Goal: Task Accomplishment & Management: Use online tool/utility

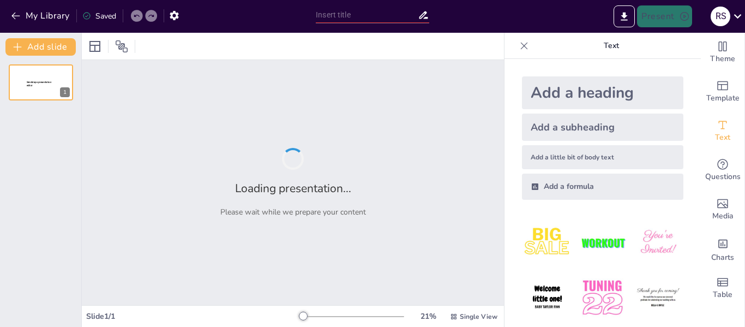
type input "Turismo Experiencial: Redefiniendo la Autenticidad en [GEOGRAPHIC_DATA]"
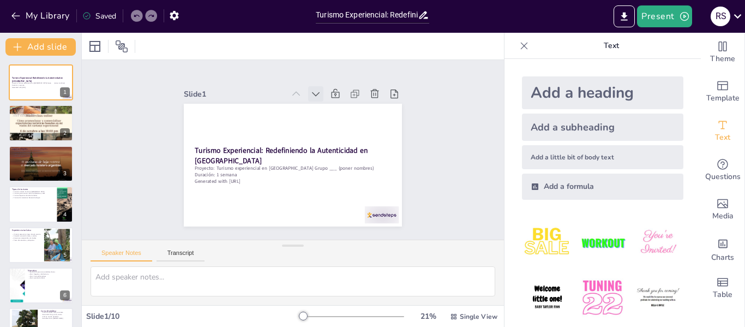
click at [344, 128] on icon at bounding box center [351, 135] width 15 height 15
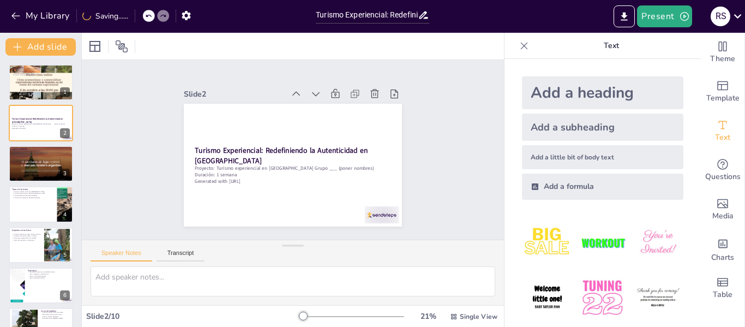
click at [336, 110] on icon at bounding box center [343, 117] width 15 height 15
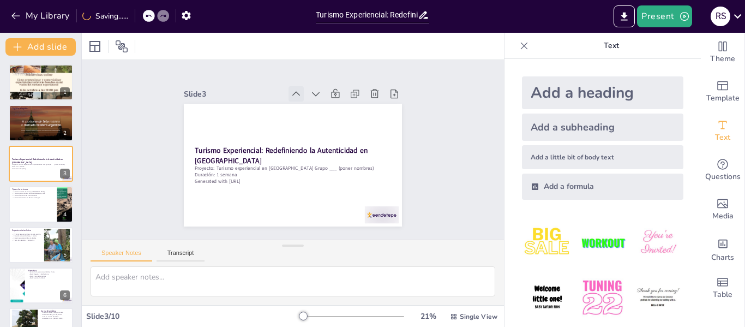
click at [293, 88] on div at bounding box center [301, 94] width 17 height 17
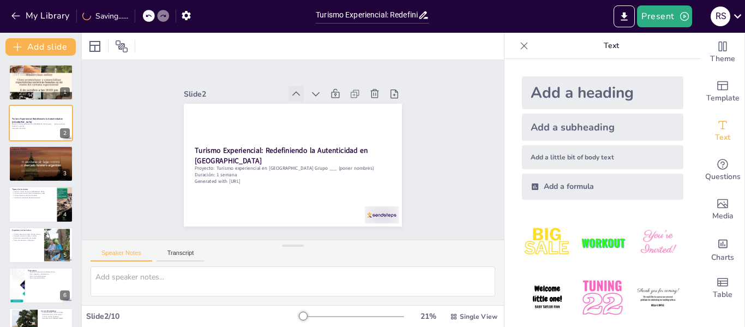
click at [340, 129] on icon at bounding box center [347, 136] width 14 height 14
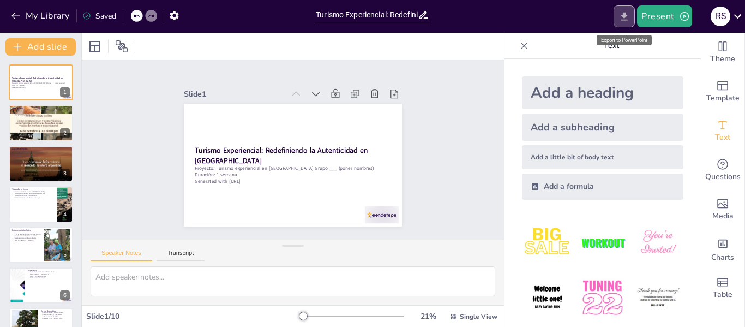
click at [617, 15] on button "Export to PowerPoint" at bounding box center [623, 16] width 21 height 22
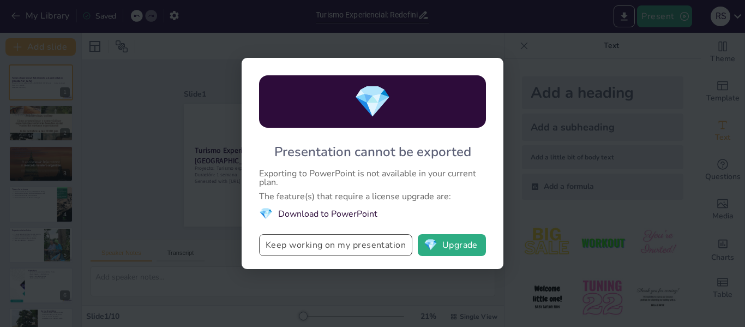
click at [343, 245] on button "Keep working on my presentation" at bounding box center [335, 245] width 153 height 22
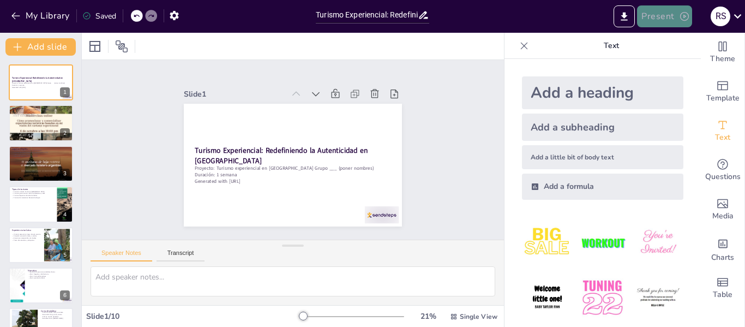
click at [668, 20] on button "Present" at bounding box center [664, 16] width 55 height 22
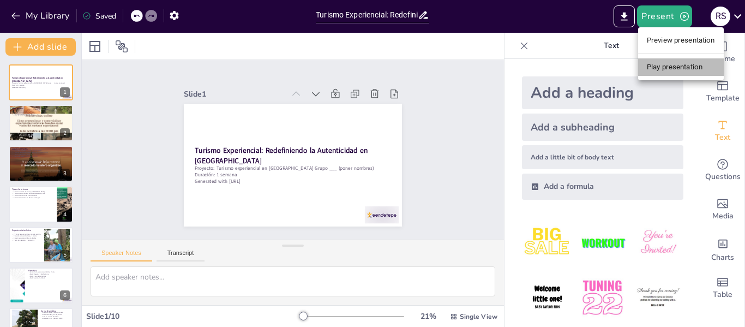
click at [657, 69] on li "Play presentation" at bounding box center [681, 66] width 86 height 17
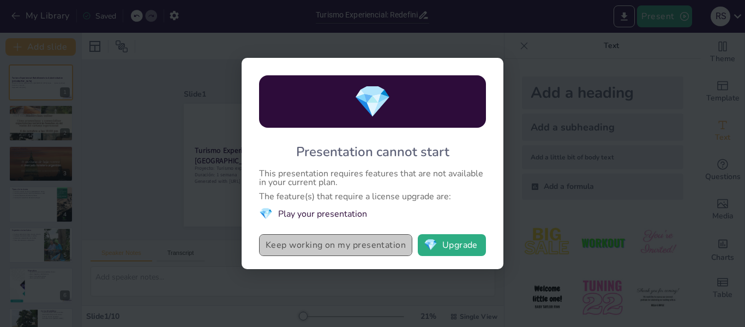
click at [357, 252] on button "Keep working on my presentation" at bounding box center [335, 245] width 153 height 22
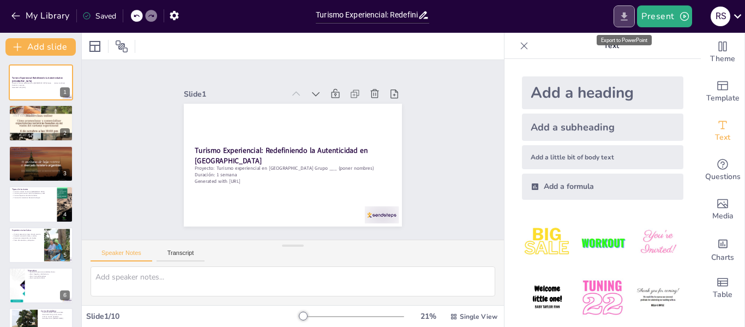
click at [615, 14] on button "Export to PowerPoint" at bounding box center [623, 16] width 21 height 22
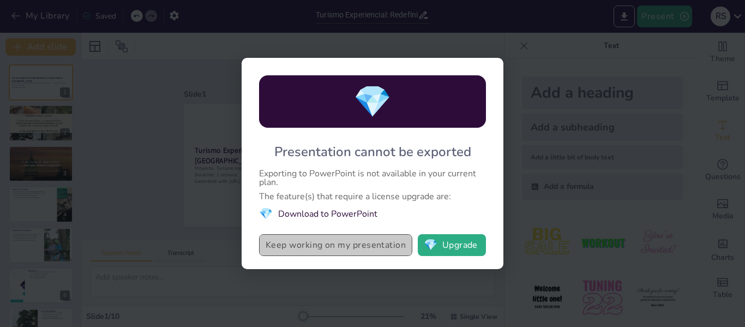
click at [347, 251] on button "Keep working on my presentation" at bounding box center [335, 245] width 153 height 22
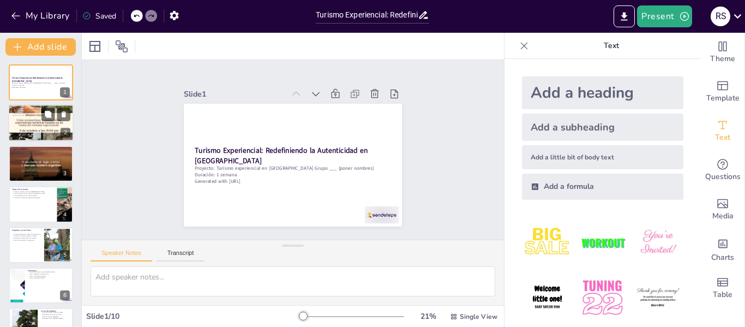
click at [57, 126] on div at bounding box center [40, 122] width 65 height 65
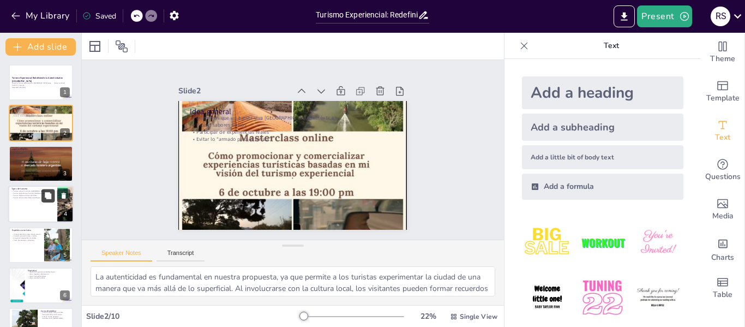
click at [49, 196] on icon at bounding box center [48, 195] width 7 height 7
type textarea "El turismo cultural es esencial para entender la historia y el arte de [GEOGRAP…"
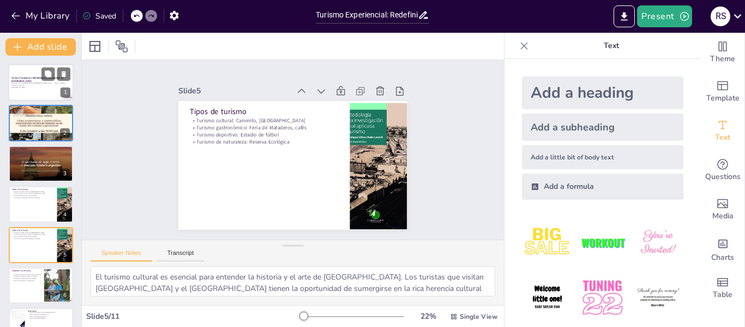
click at [33, 77] on strong "Turismo Experiencial: Redefiniendo la Autenticidad en [GEOGRAPHIC_DATA]" at bounding box center [37, 79] width 52 height 6
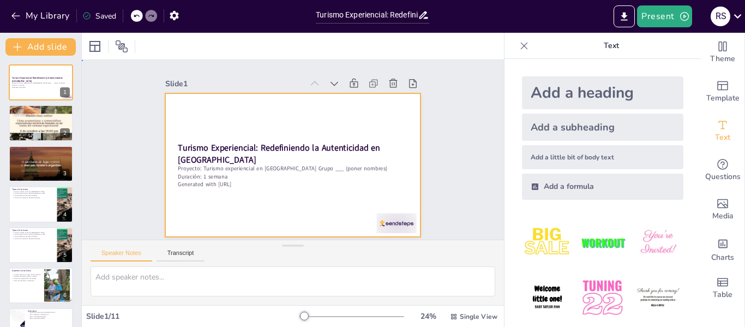
click at [251, 191] on div at bounding box center [285, 136] width 292 height 251
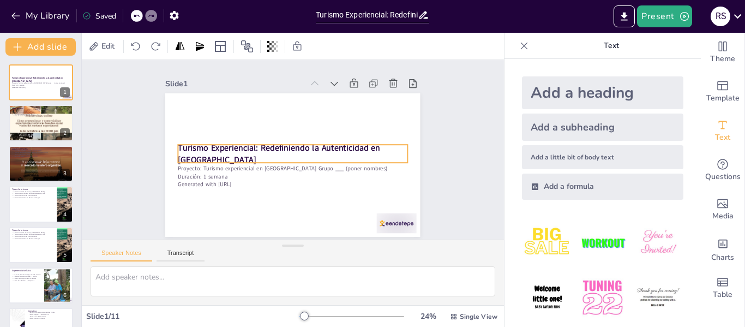
click at [253, 153] on strong "Turismo Experiencial: Redefiniendo la Autenticidad en [GEOGRAPHIC_DATA]" at bounding box center [299, 136] width 93 height 194
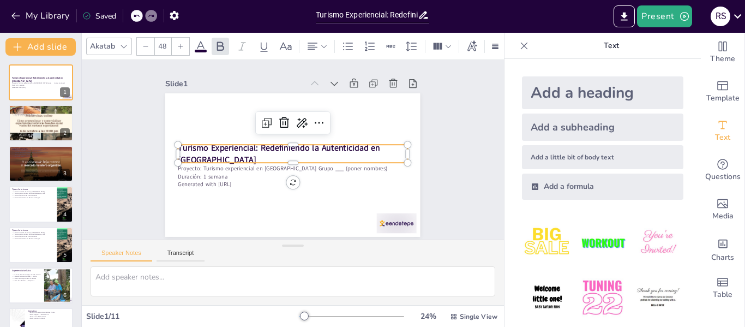
click at [277, 149] on strong "Turismo Experiencial: Redefiniendo la Autenticidad en [GEOGRAPHIC_DATA]" at bounding box center [288, 136] width 23 height 202
click at [215, 149] on strong "Turismo Experiencial: Redefiniendo la Autenticidad en [GEOGRAPHIC_DATA]" at bounding box center [279, 140] width 177 height 128
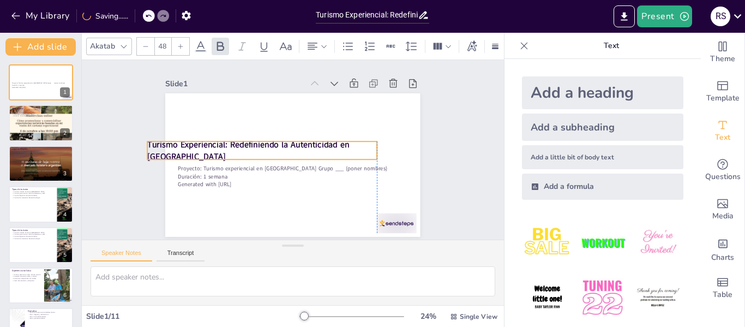
drag, startPoint x: 221, startPoint y: 153, endPoint x: 189, endPoint y: 148, distance: 31.9
click at [214, 148] on p "Turismo Experiencial: Redefiniendo la Autenticidad en [GEOGRAPHIC_DATA]" at bounding box center [319, 133] width 210 height 135
click at [214, 148] on p "Turismo Experiencial: Redefiniendo la Autenticidad en [GEOGRAPHIC_DATA]" at bounding box center [319, 165] width 210 height 135
click at [228, 148] on p "Turismo Experiencial: Redefiniendo la Autenticidad en [GEOGRAPHIC_DATA]" at bounding box center [313, 127] width 171 height 186
click at [189, 148] on p "Turismo Experiencial: Redefiniendo la Autenticidad en [GEOGRAPHIC_DATA]" at bounding box center [270, 128] width 186 height 171
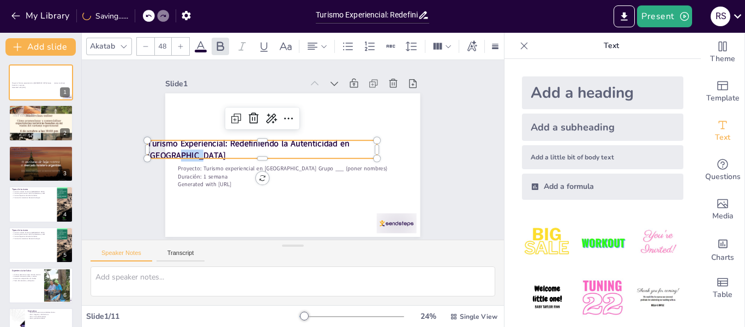
click at [189, 148] on p "Turismo Experiencial: Redefiniendo la Autenticidad en [GEOGRAPHIC_DATA]" at bounding box center [268, 132] width 200 height 154
click at [168, 145] on strong "Turismo Experiencial: Redefiniendo la Autenticidad en [GEOGRAPHIC_DATA]" at bounding box center [256, 119] width 177 height 128
click at [254, 145] on strong "Turismo Experiencial: Redefiniendo la Autenticidad en [GEOGRAPHIC_DATA]" at bounding box center [315, 191] width 122 height 181
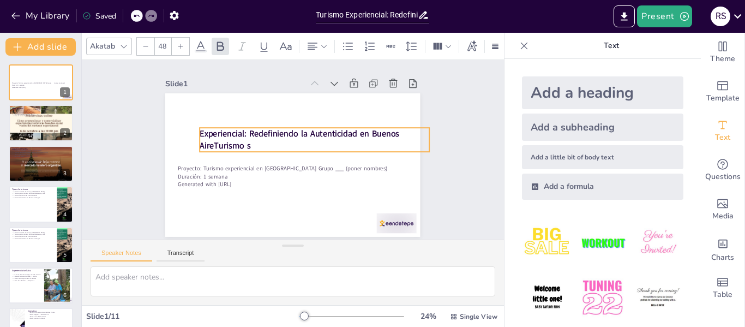
click at [253, 132] on strong "Experiencial: Redefiniendo la Autenticidad en Buenos AireTurismo s" at bounding box center [304, 149] width 102 height 187
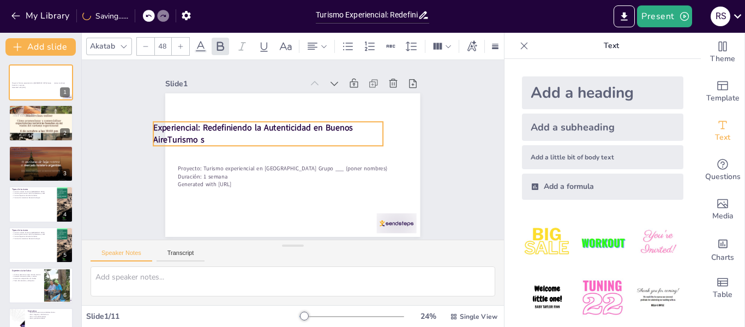
drag, startPoint x: 250, startPoint y: 142, endPoint x: 204, endPoint y: 137, distance: 45.5
click at [269, 137] on p "Experiencial: Redefiniendo la Autenticidad en Buenos AireTurismo s" at bounding box center [315, 131] width 93 height 225
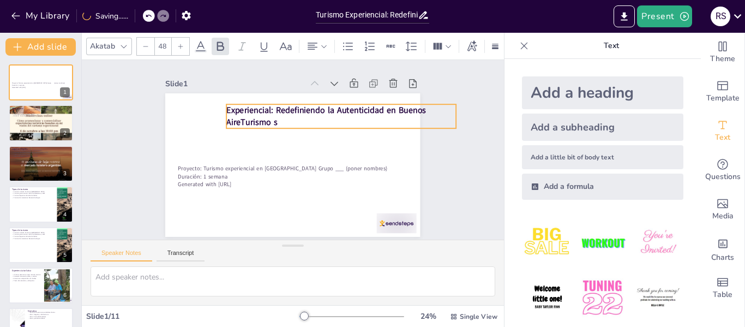
drag, startPoint x: 197, startPoint y: 137, endPoint x: 269, endPoint y: 118, distance: 74.4
click at [269, 118] on p "Experiencial: Redefiniendo la Autenticidad en Buenos AireTurismo s" at bounding box center [303, 207] width 115 height 219
click at [315, 113] on strong "Experiencial: Redefiniendo la Autenticidad en Buenos AireTurismo s" at bounding box center [326, 183] width 23 height 200
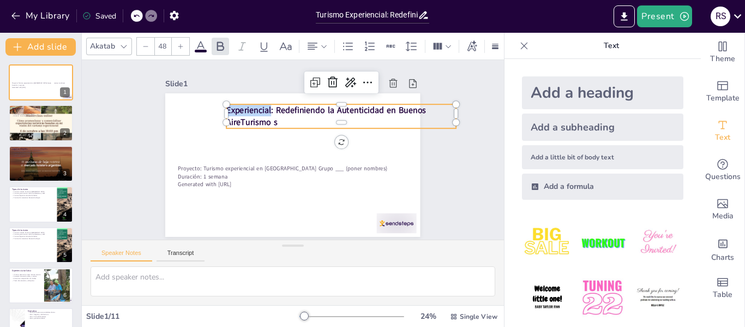
click at [251, 165] on strong "Experiencial: Redefiniendo la Autenticidad en Buenos AireTurismo s" at bounding box center [264, 187] width 200 height 44
click at [251, 128] on strong "Experiencial: Redefiniendo la Autenticidad en Buenos AireTurismo s" at bounding box center [289, 196] width 168 height 136
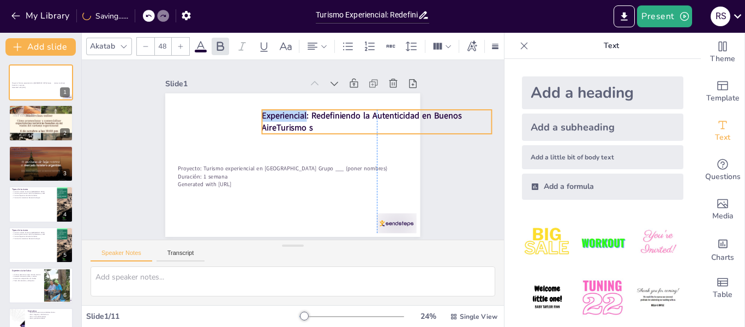
drag, startPoint x: 251, startPoint y: 113, endPoint x: 285, endPoint y: 118, distance: 34.2
click at [285, 118] on strong "Experiencial: Redefiniendo la Autenticidad en Buenos AireTurismo s" at bounding box center [273, 76] width 53 height 200
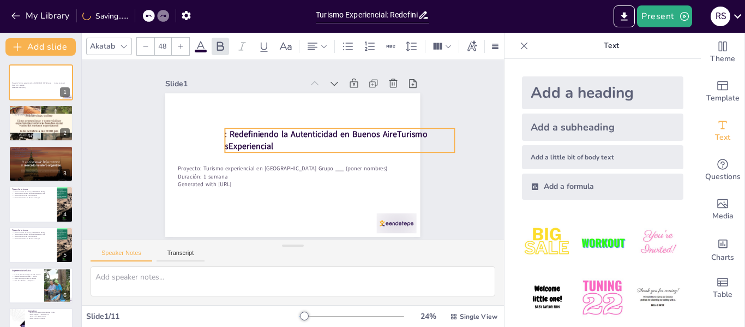
click at [247, 137] on strong ": Redefiniendo la Autenticidad en Buenos AireTurismo sExperiencial" at bounding box center [325, 157] width 177 height 128
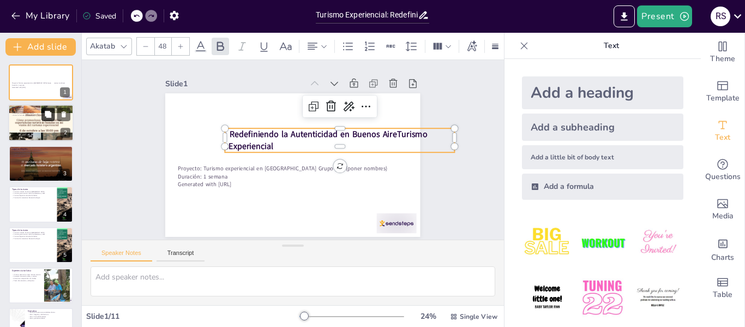
click at [45, 120] on button at bounding box center [47, 114] width 13 height 13
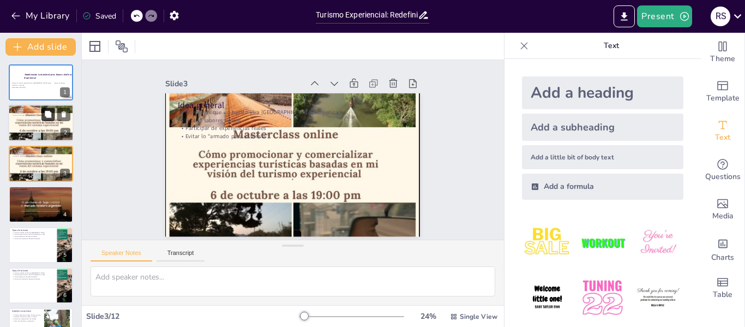
type textarea "La autenticidad es fundamental en nuestra propuesta, ya que permite a los turis…"
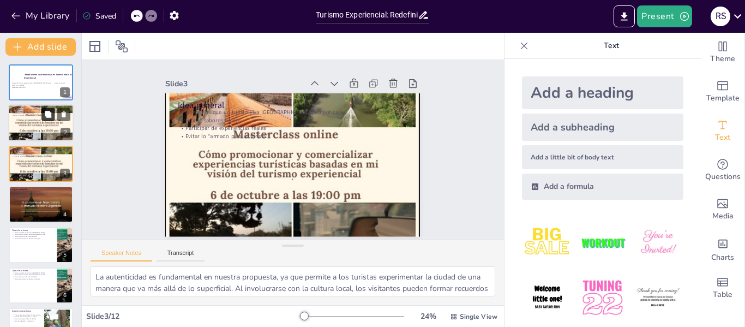
scroll to position [3, 0]
